Goal: Information Seeking & Learning: Find specific page/section

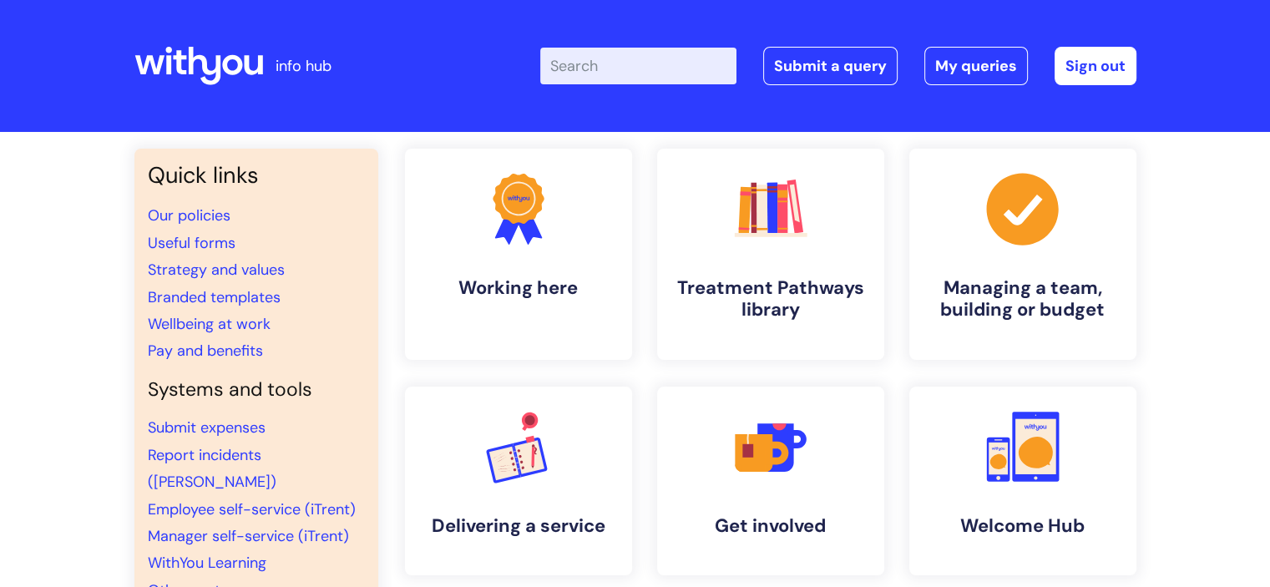
click at [608, 63] on input "Enter your search term here..." at bounding box center [638, 66] width 196 height 37
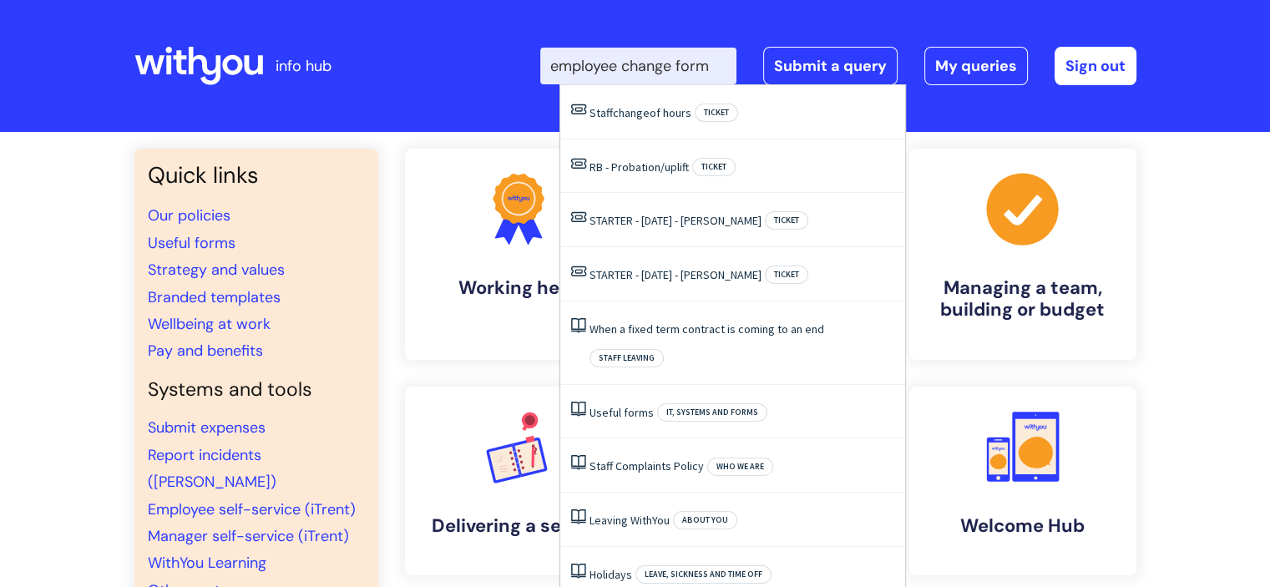
type input "employee change form"
click button "Search" at bounding box center [0, 0] width 0 height 0
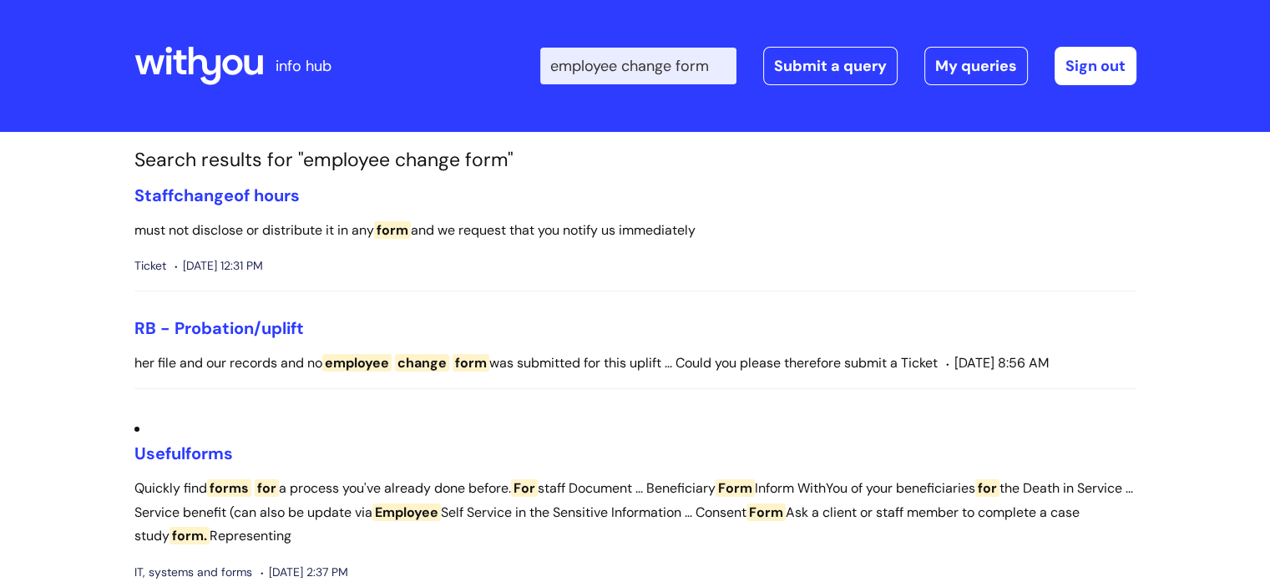
click at [394, 226] on span "form" at bounding box center [392, 230] width 37 height 18
click at [274, 192] on link "Staff change of hours" at bounding box center [216, 196] width 165 height 22
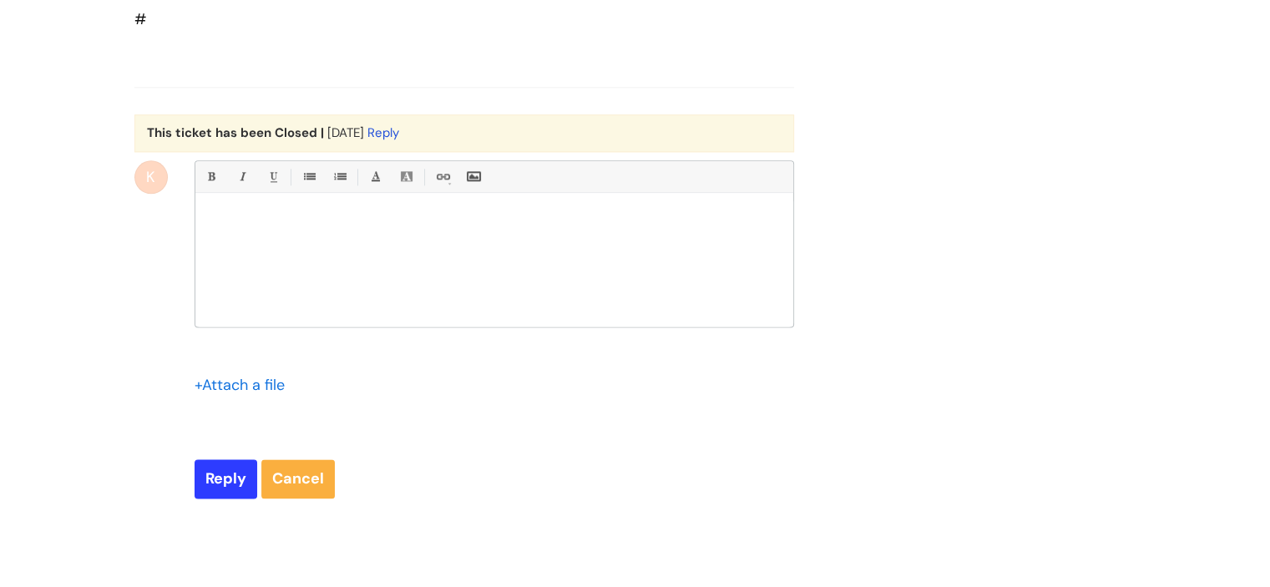
scroll to position [2081, 0]
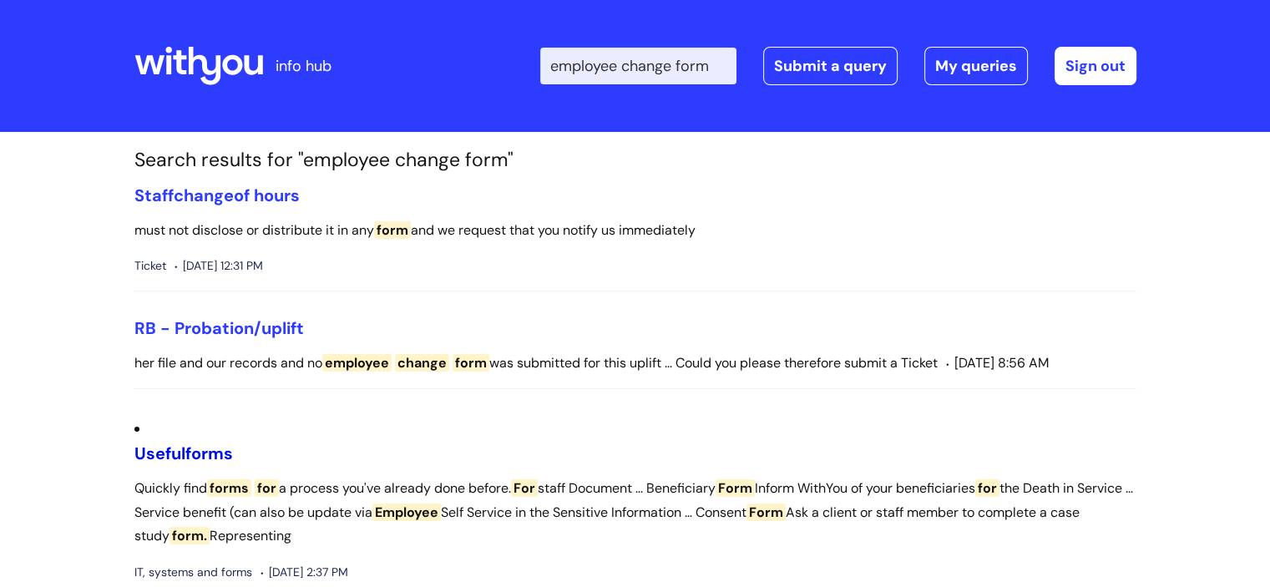
click at [214, 443] on span "forms" at bounding box center [209, 454] width 48 height 22
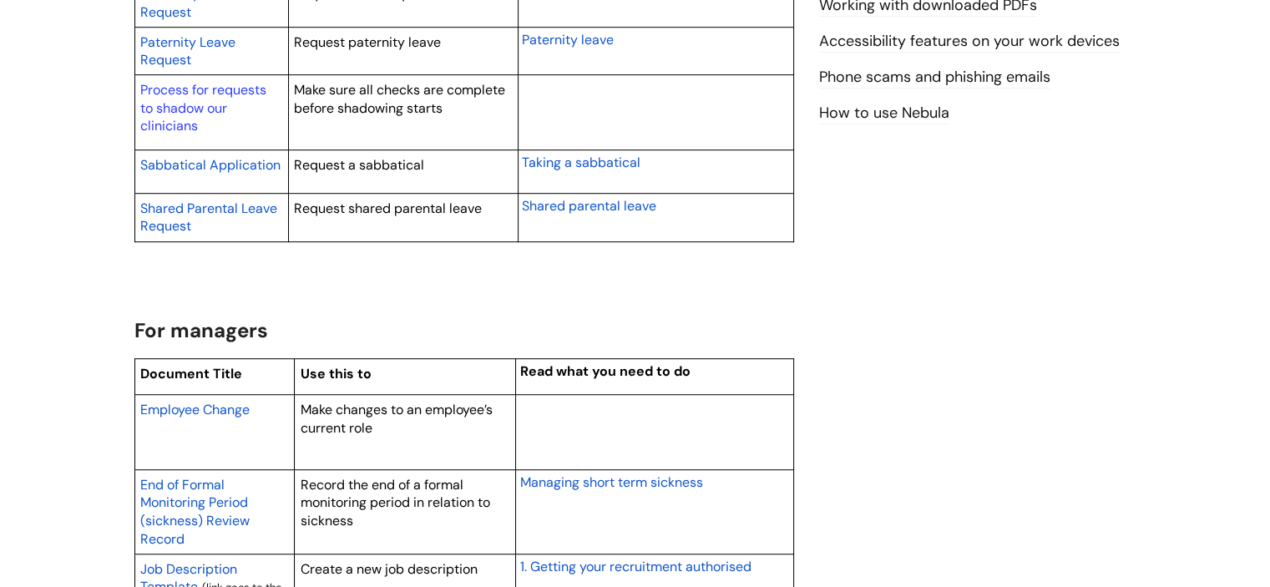
scroll to position [1081, 0]
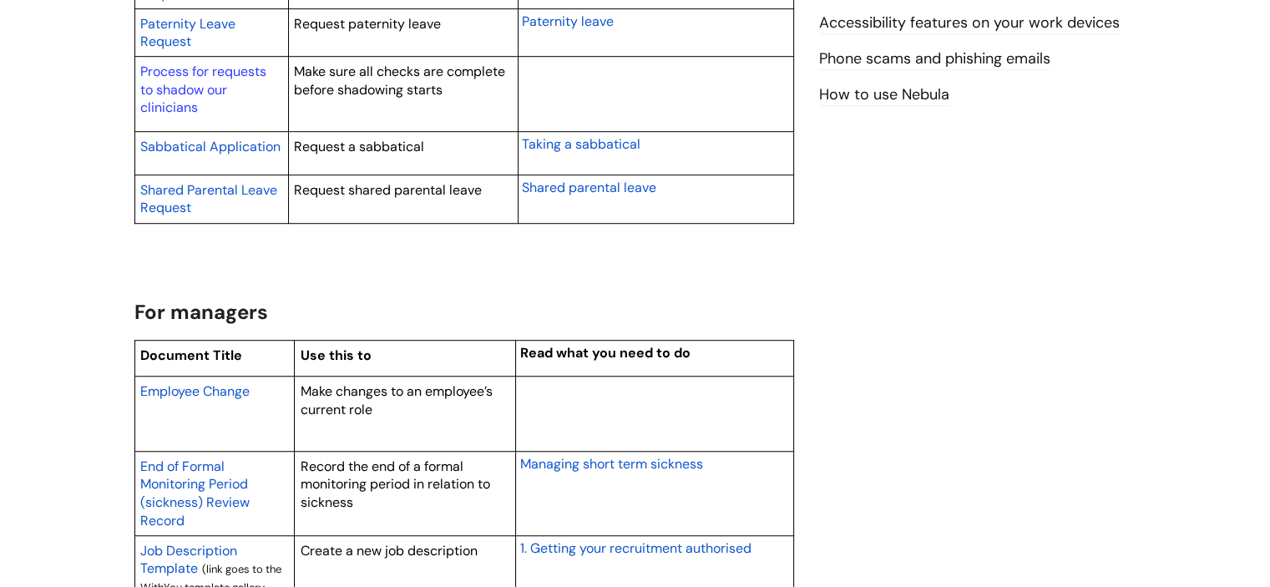
click at [212, 387] on span "Employee Change" at bounding box center [194, 391] width 109 height 18
